Goal: Find specific page/section: Find specific page/section

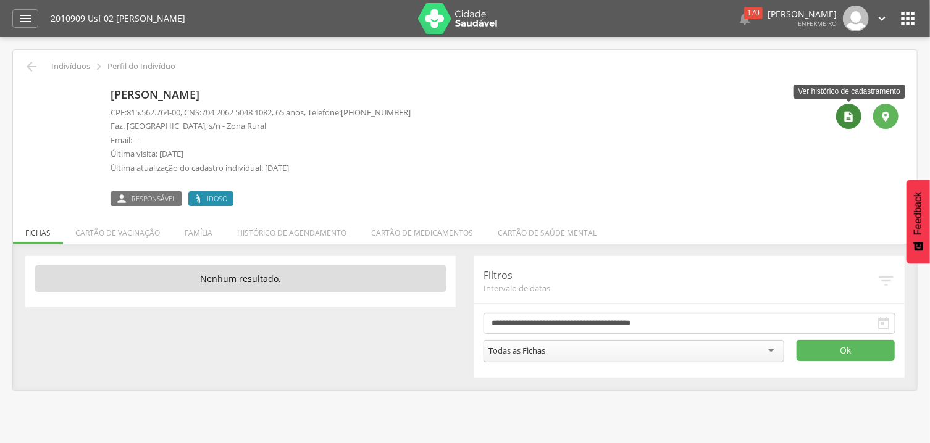
click at [855, 109] on div "" at bounding box center [848, 116] width 25 height 25
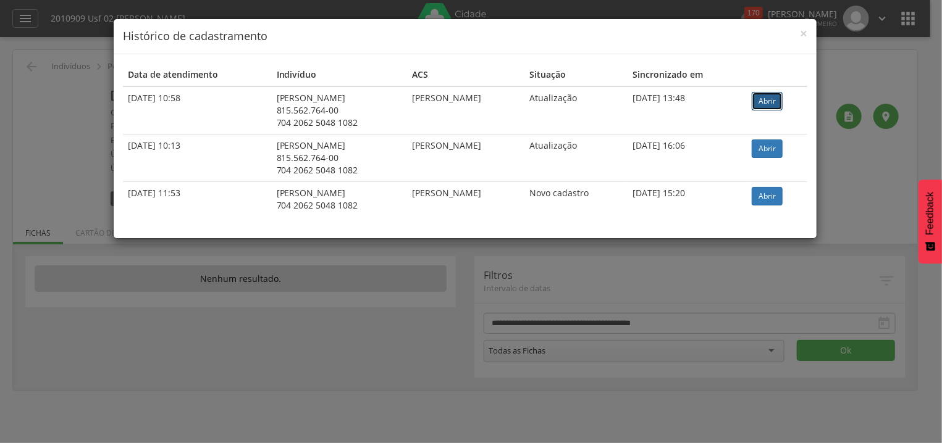
click at [770, 101] on link "Abrir" at bounding box center [766, 101] width 31 height 19
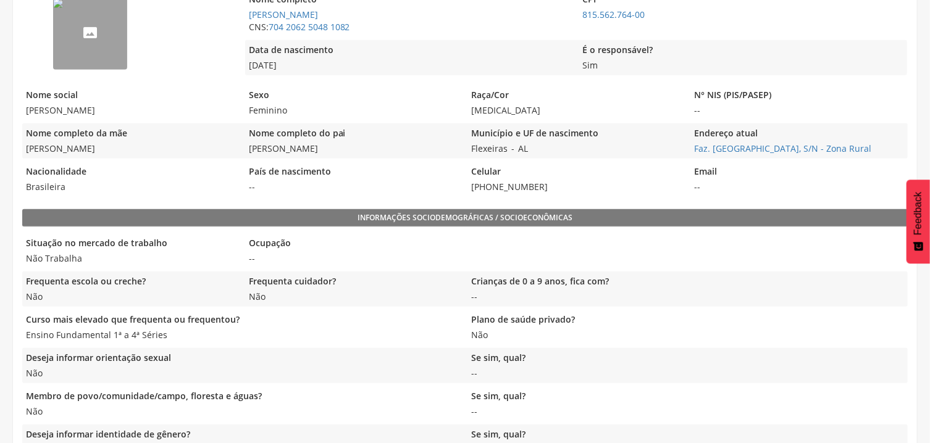
scroll to position [397, 0]
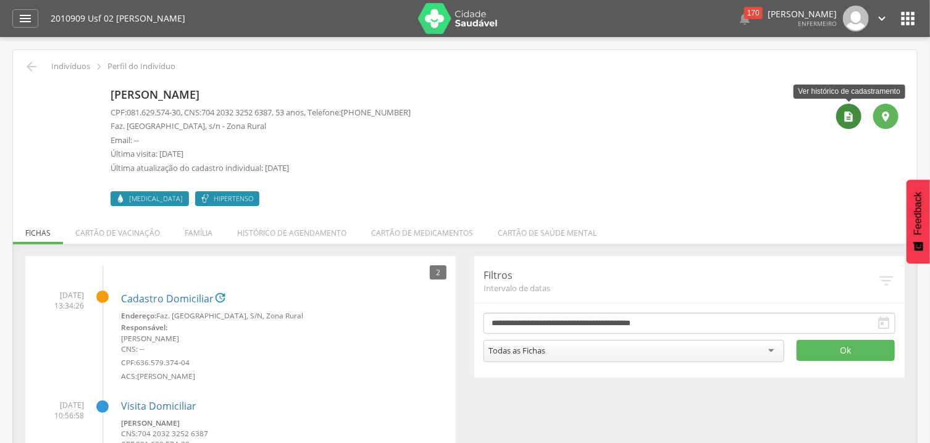
click at [853, 114] on icon "" at bounding box center [849, 117] width 12 height 12
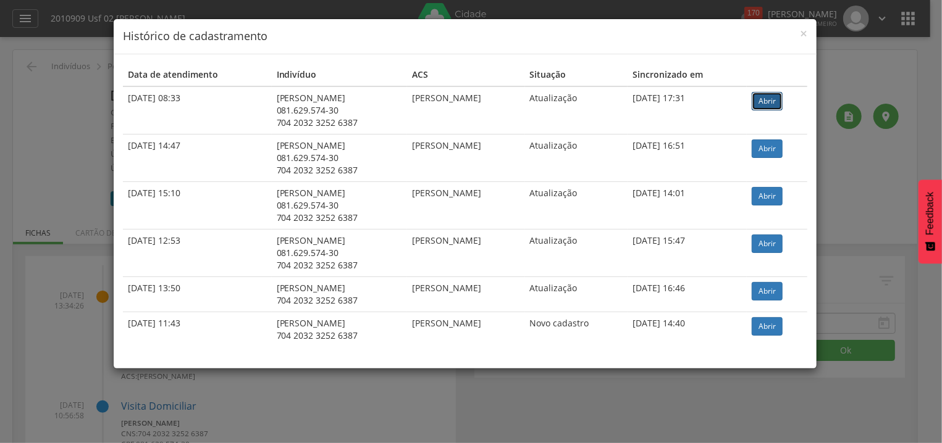
click at [764, 103] on link "Abrir" at bounding box center [766, 101] width 31 height 19
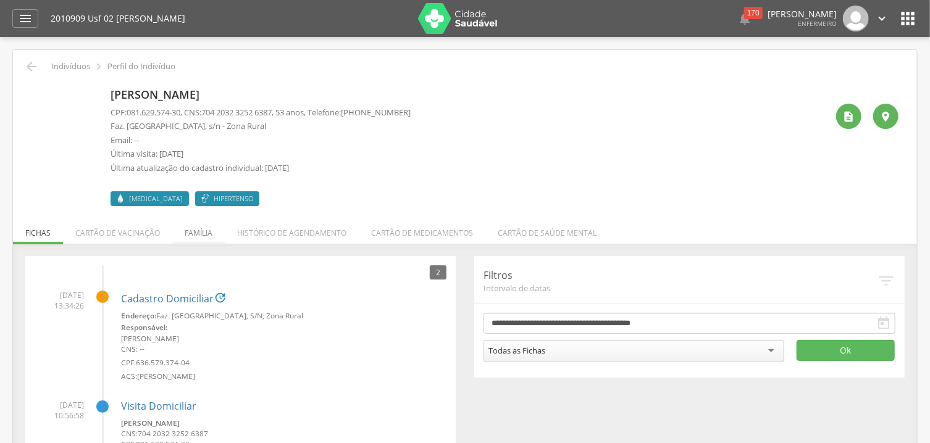
click at [200, 230] on li "Família" at bounding box center [198, 230] width 52 height 29
